Goal: Task Accomplishment & Management: Manage account settings

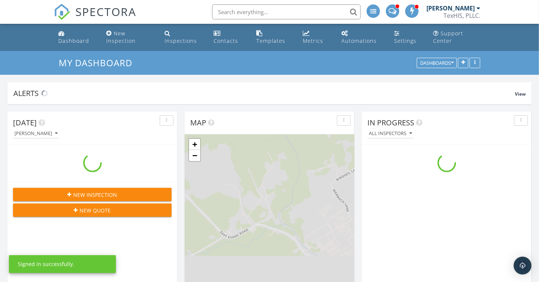
scroll to position [743, 550]
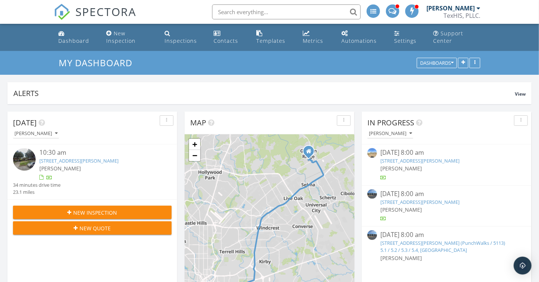
click at [99, 160] on link "1210 Kayton Ave, San Antonio, TX 78210" at bounding box center [78, 160] width 79 height 7
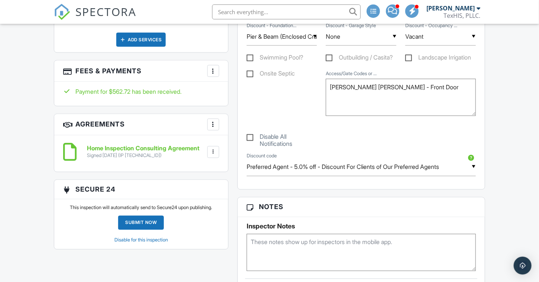
scroll to position [520, 0]
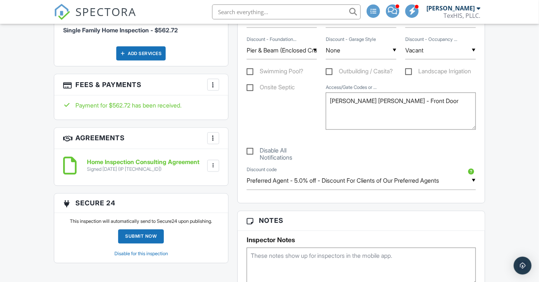
click at [214, 81] on div at bounding box center [212, 84] width 7 height 7
drag, startPoint x: 494, startPoint y: 110, endPoint x: 489, endPoint y: 111, distance: 4.8
click at [490, 111] on div "Dashboard New Inspection Inspections Contacts Templates Metrics Automations Set…" at bounding box center [269, 270] width 539 height 1532
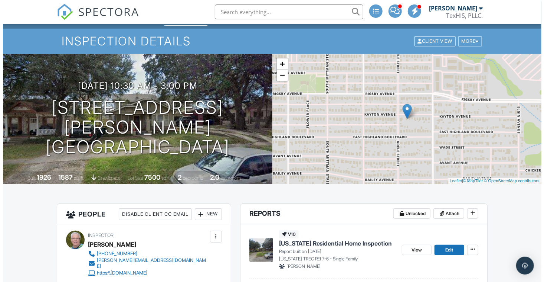
scroll to position [0, 0]
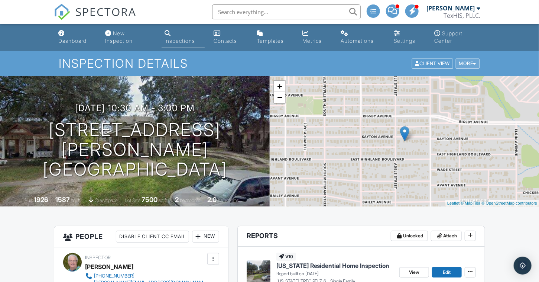
click at [468, 63] on div "More" at bounding box center [468, 64] width 24 height 10
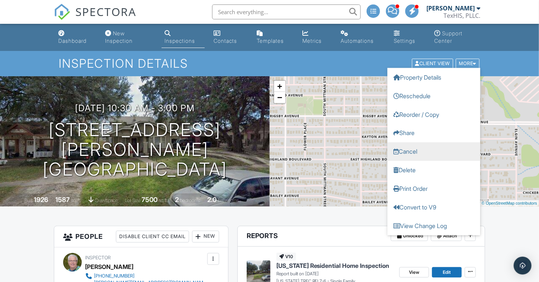
click at [413, 155] on link "Cancel" at bounding box center [433, 151] width 93 height 19
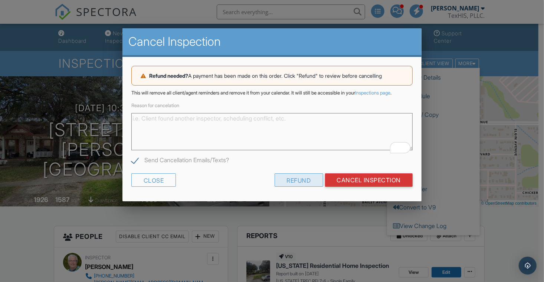
click at [302, 186] on div "Refund" at bounding box center [299, 179] width 49 height 13
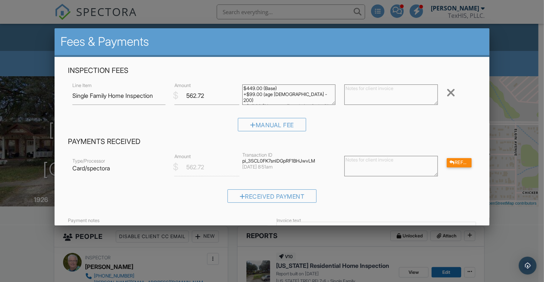
scroll to position [74, 0]
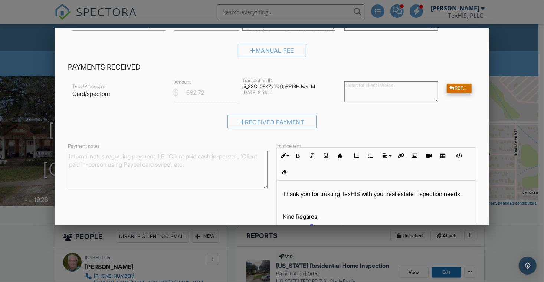
click at [451, 88] on div "Refund" at bounding box center [459, 88] width 25 height 9
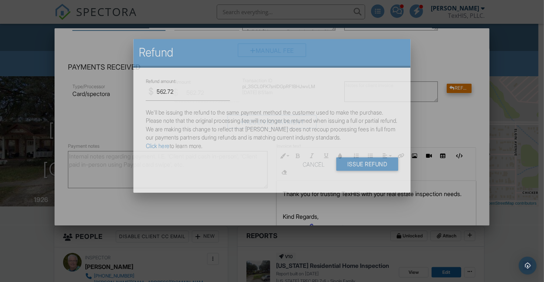
scroll to position [58, 0]
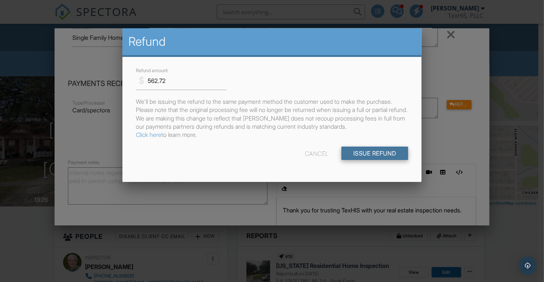
click at [375, 159] on input "Issue Refund" at bounding box center [375, 152] width 67 height 13
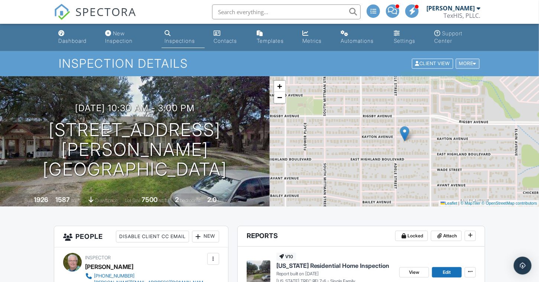
click at [462, 62] on div "More" at bounding box center [468, 64] width 24 height 10
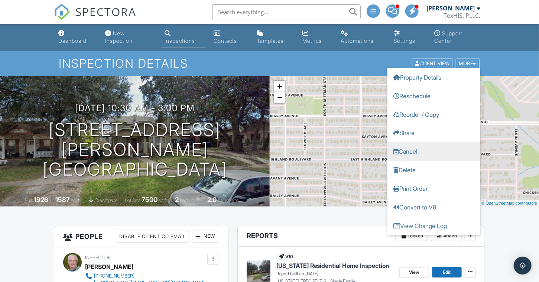
click at [414, 153] on link "Cancel" at bounding box center [433, 151] width 93 height 19
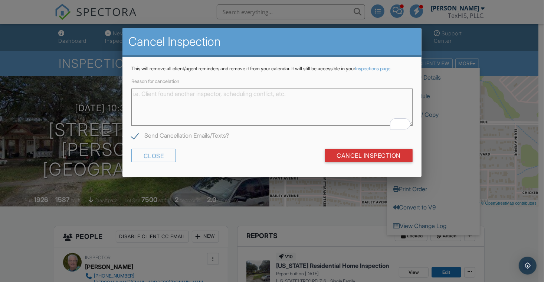
click at [168, 110] on textarea "Reason for cancelation" at bounding box center [272, 106] width 282 height 37
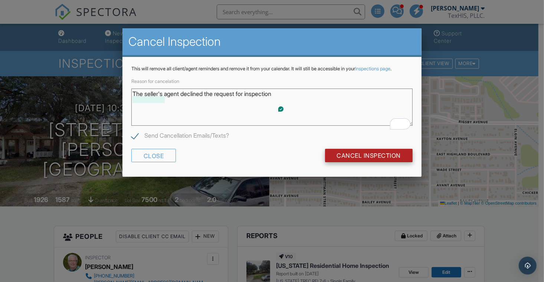
type textarea "The seller's agent declined the request for inspection"
click at [373, 162] on input "Cancel Inspection" at bounding box center [369, 155] width 88 height 13
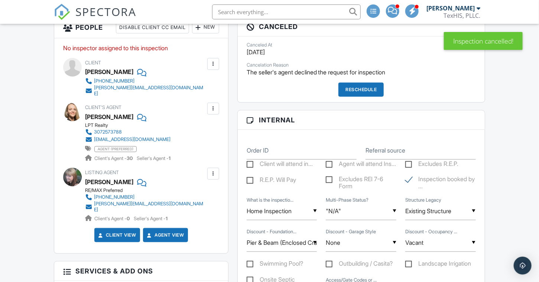
scroll to position [223, 0]
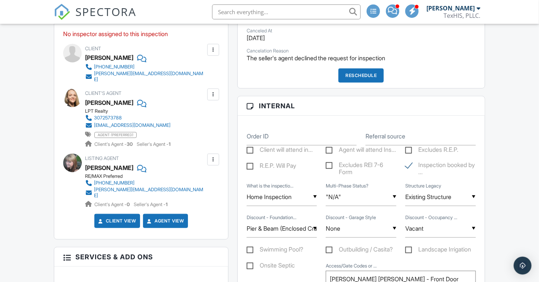
click at [137, 59] on div at bounding box center [140, 57] width 7 height 11
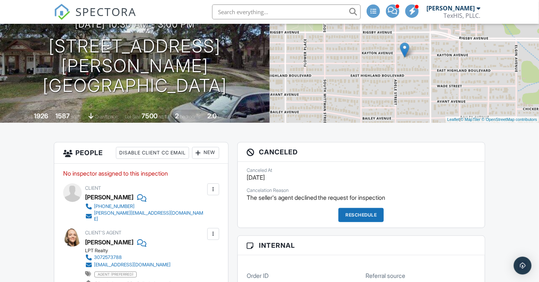
scroll to position [74, 0]
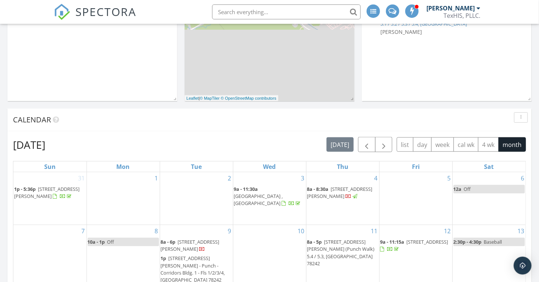
scroll to position [223, 0]
